Goal: Task Accomplishment & Management: Manage account settings

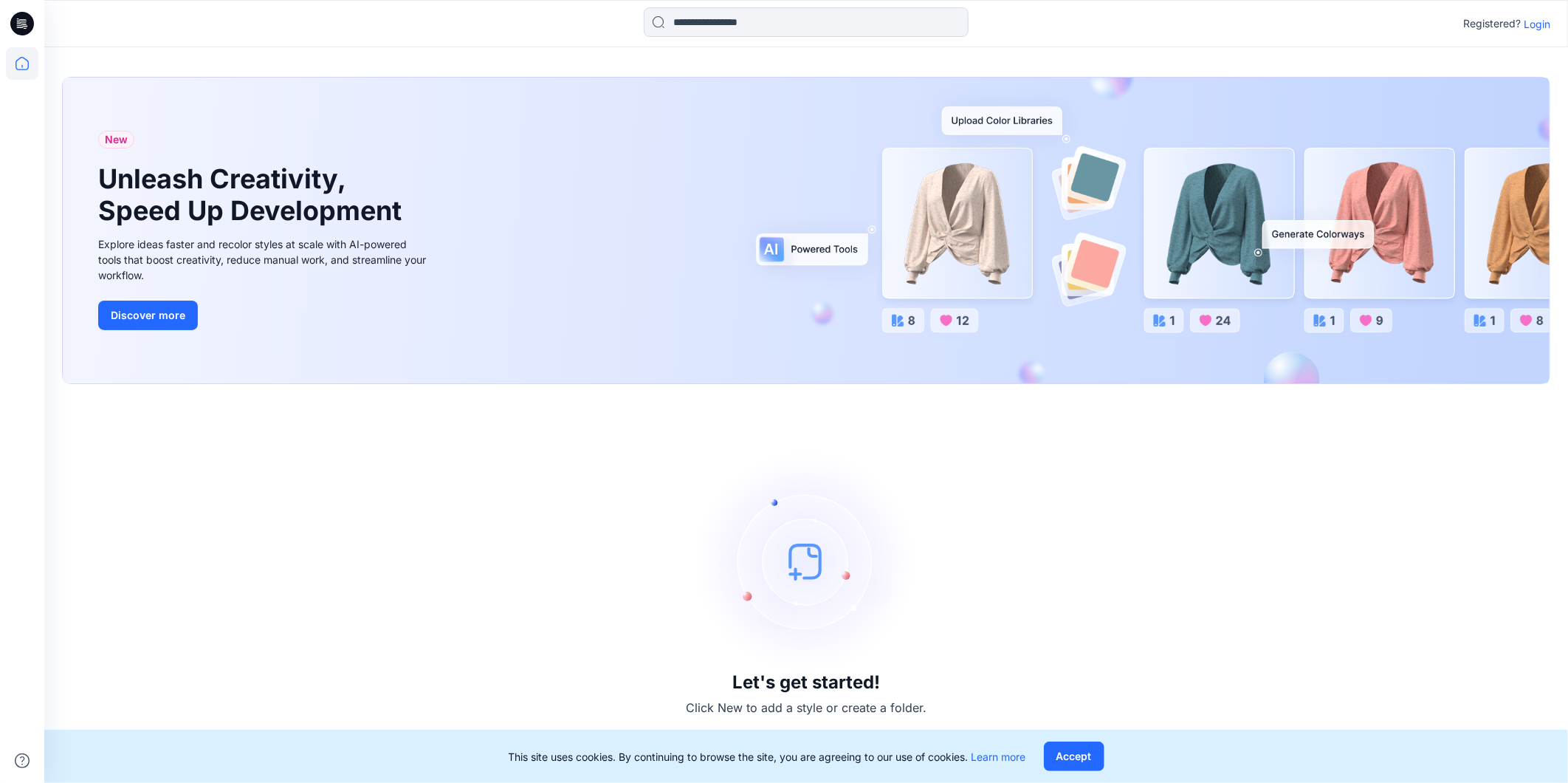
drag, startPoint x: 1090, startPoint y: 551, endPoint x: 1152, endPoint y: 443, distance: 124.5
click at [1090, 551] on div "Let's get started! Click New to add a style or create a folder." at bounding box center [807, 583] width 1488 height 363
click at [1540, 20] on p "Login" at bounding box center [1537, 24] width 27 height 15
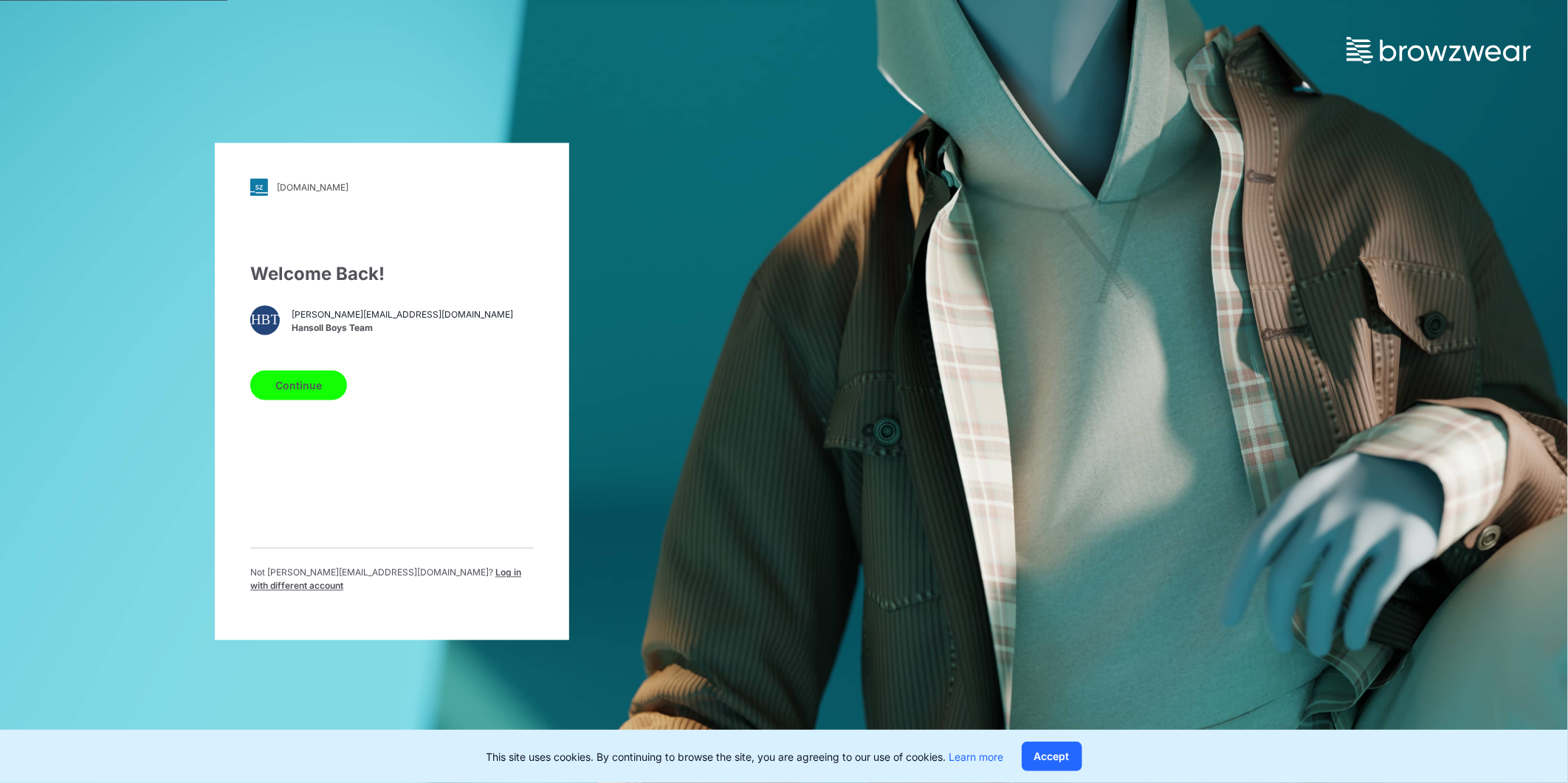
click at [313, 318] on span "[PERSON_NAME][EMAIL_ADDRESS][DOMAIN_NAME]" at bounding box center [402, 315] width 222 height 13
click at [286, 385] on button "Continue" at bounding box center [299, 385] width 97 height 30
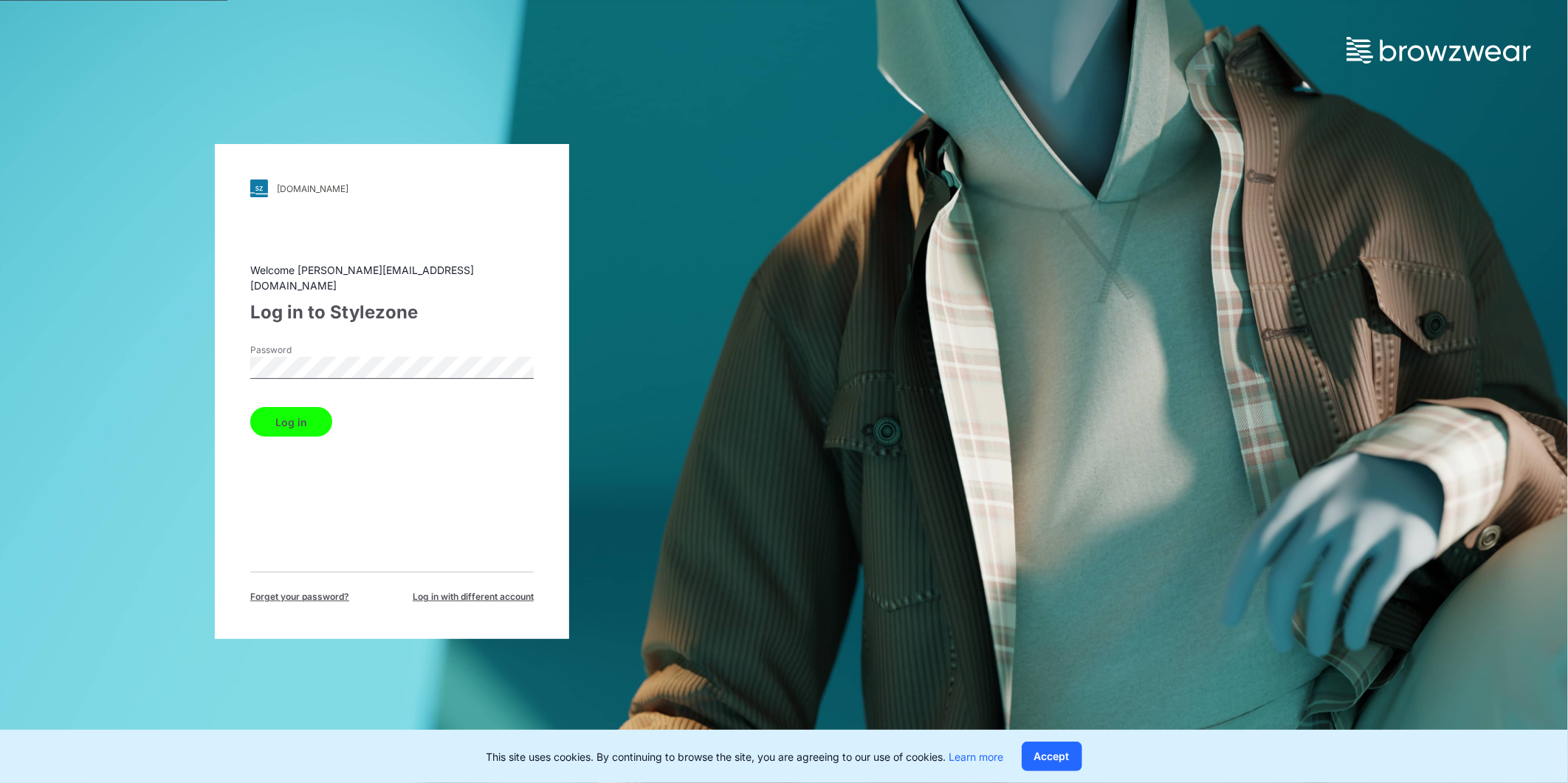
click at [285, 416] on button "Log in" at bounding box center [291, 422] width 82 height 30
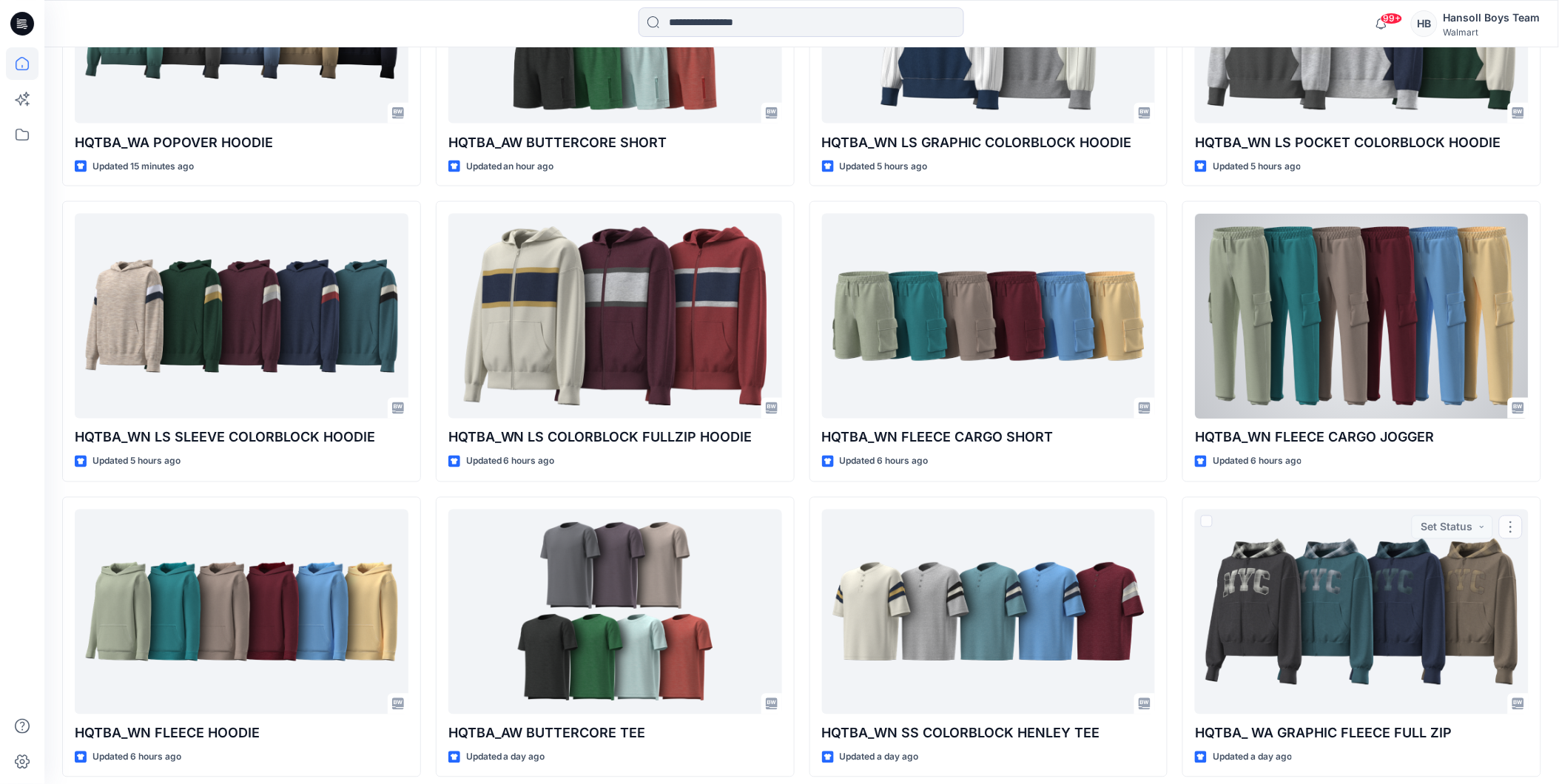
scroll to position [403, 0]
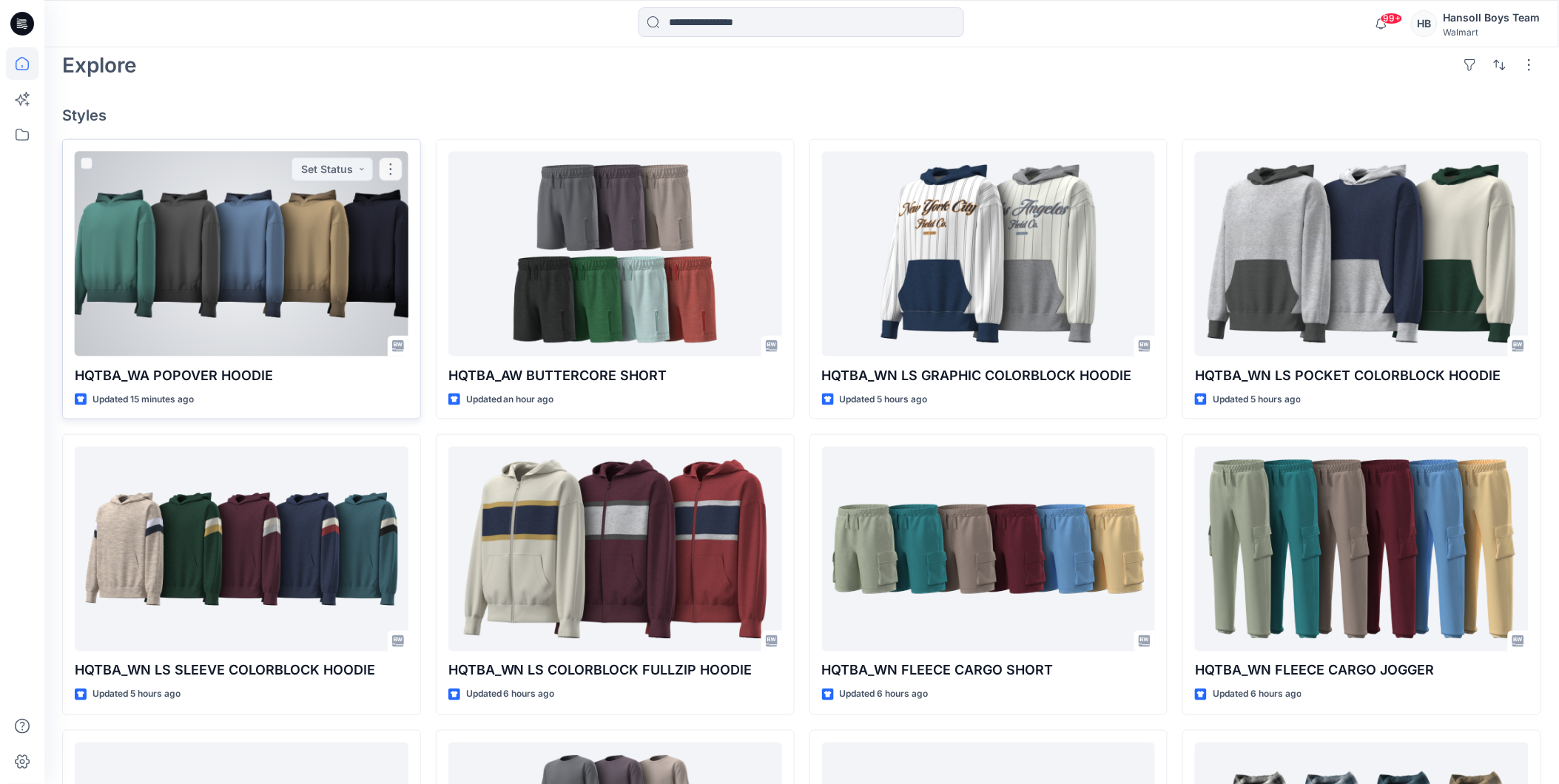
click at [168, 253] on div at bounding box center [242, 254] width 334 height 205
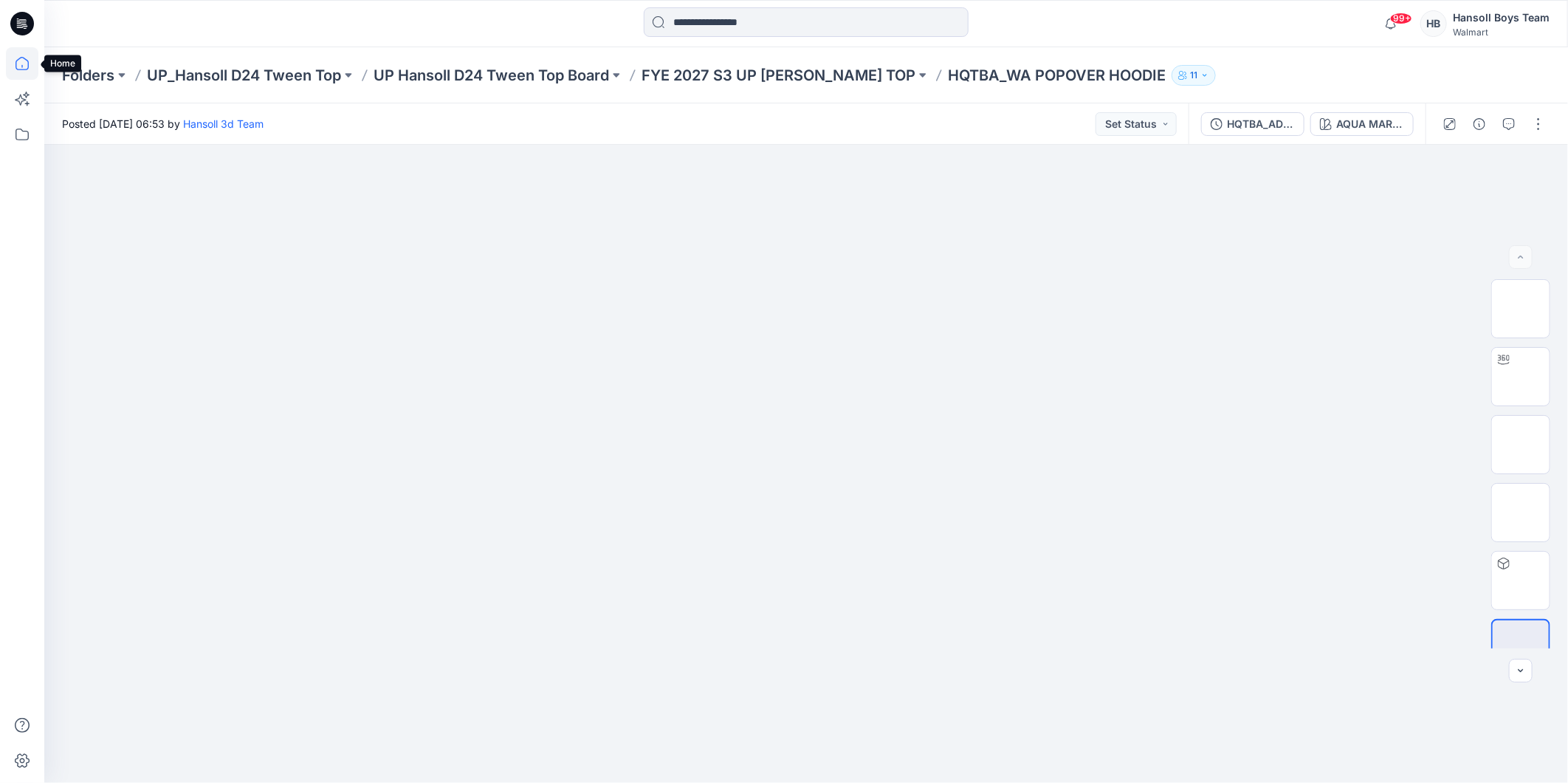
click at [12, 59] on icon at bounding box center [22, 63] width 33 height 33
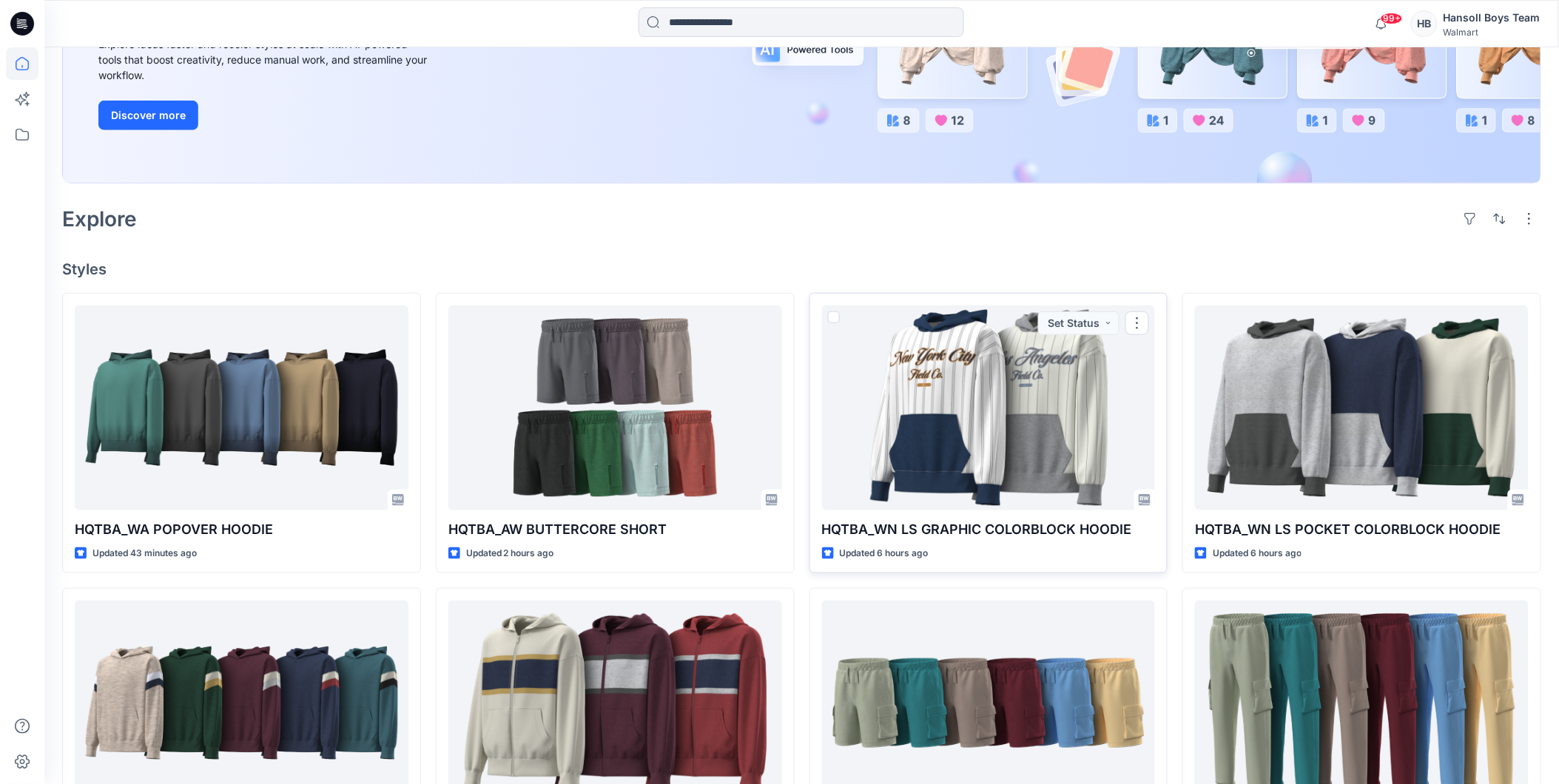
scroll to position [246, 0]
